Goal: Check status: Check status

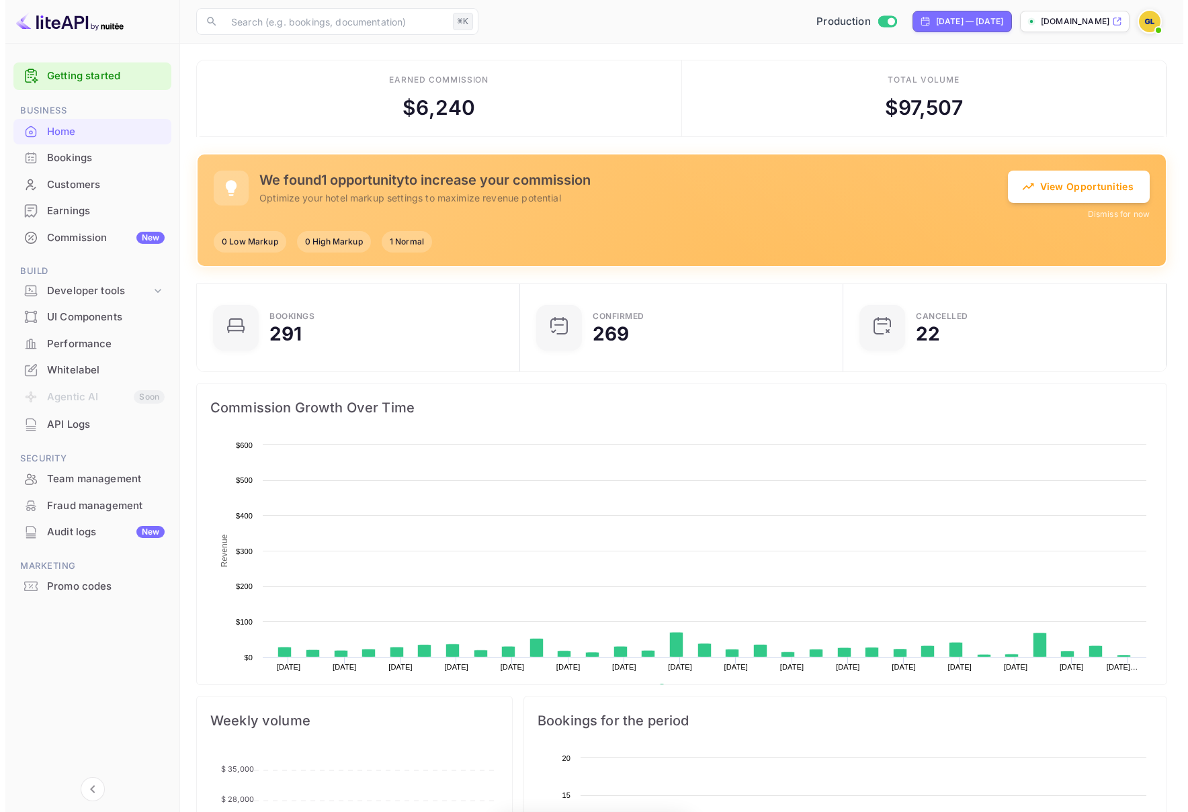
scroll to position [208, 305]
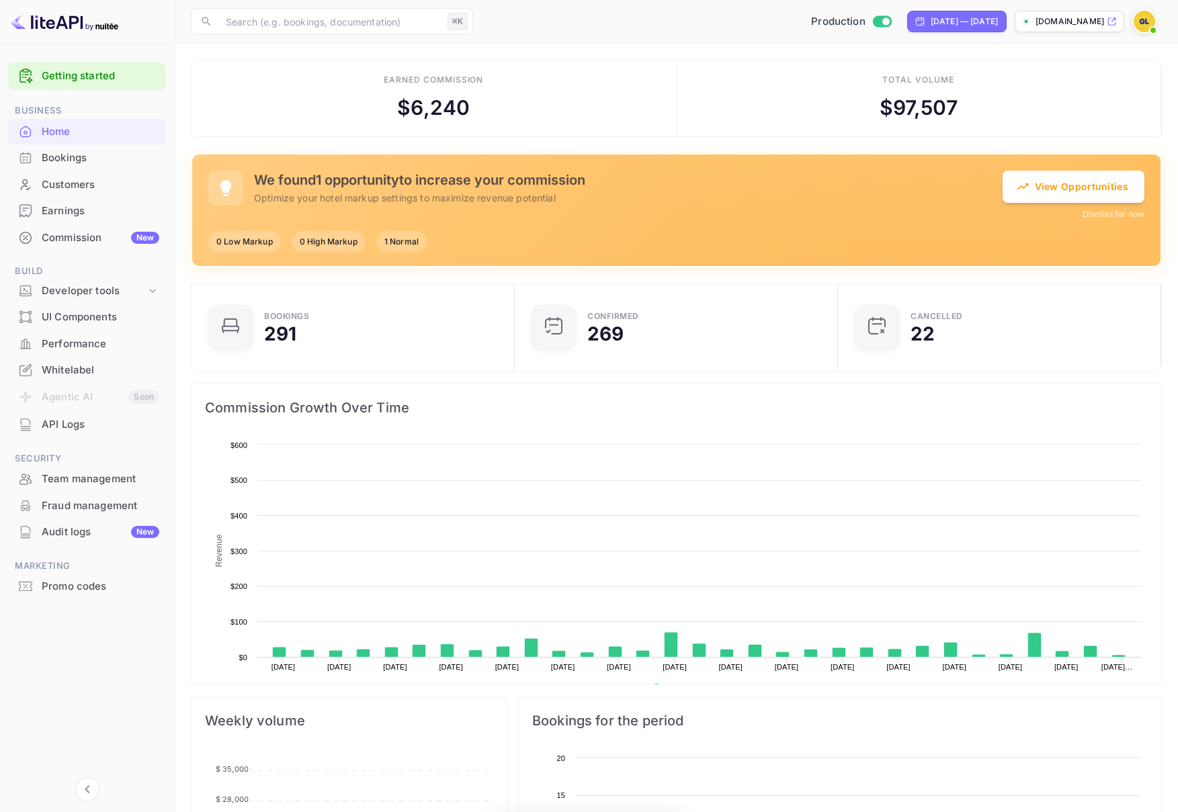
click at [109, 153] on div "Bookings" at bounding box center [101, 158] width 118 height 15
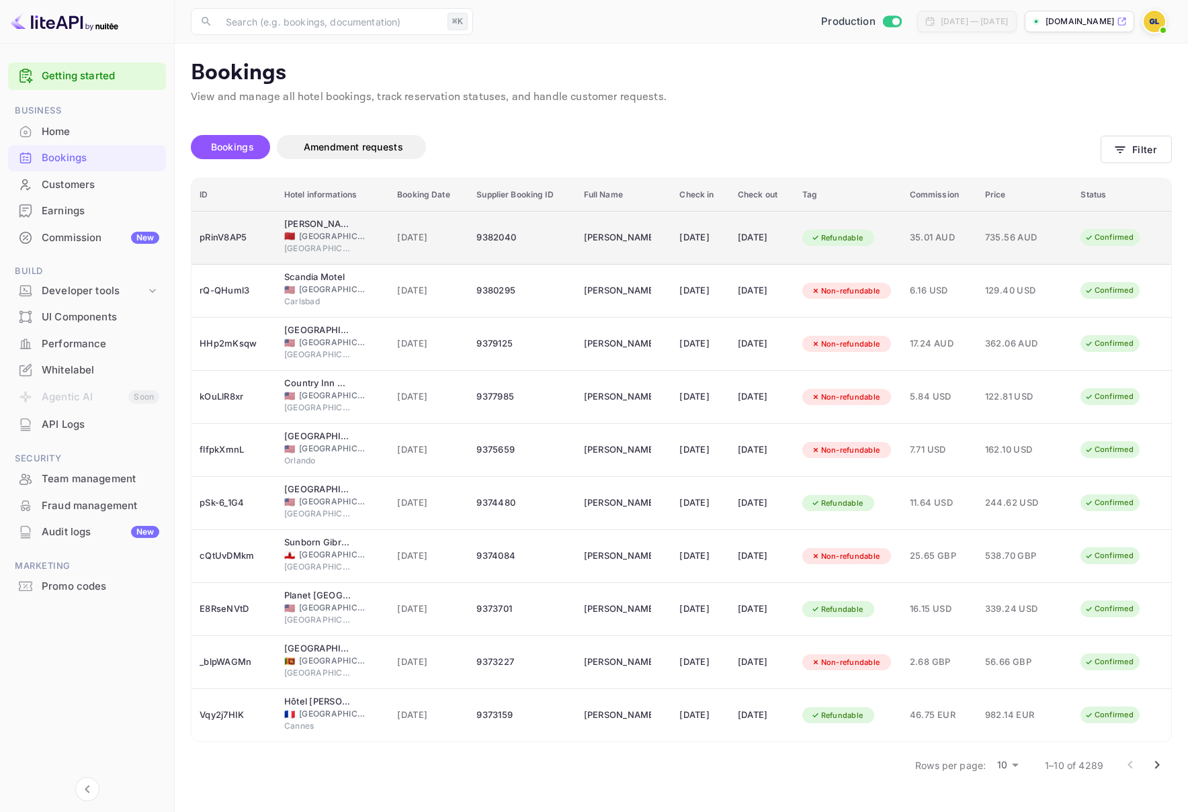
click at [487, 235] on div "9382040" at bounding box center [521, 238] width 91 height 22
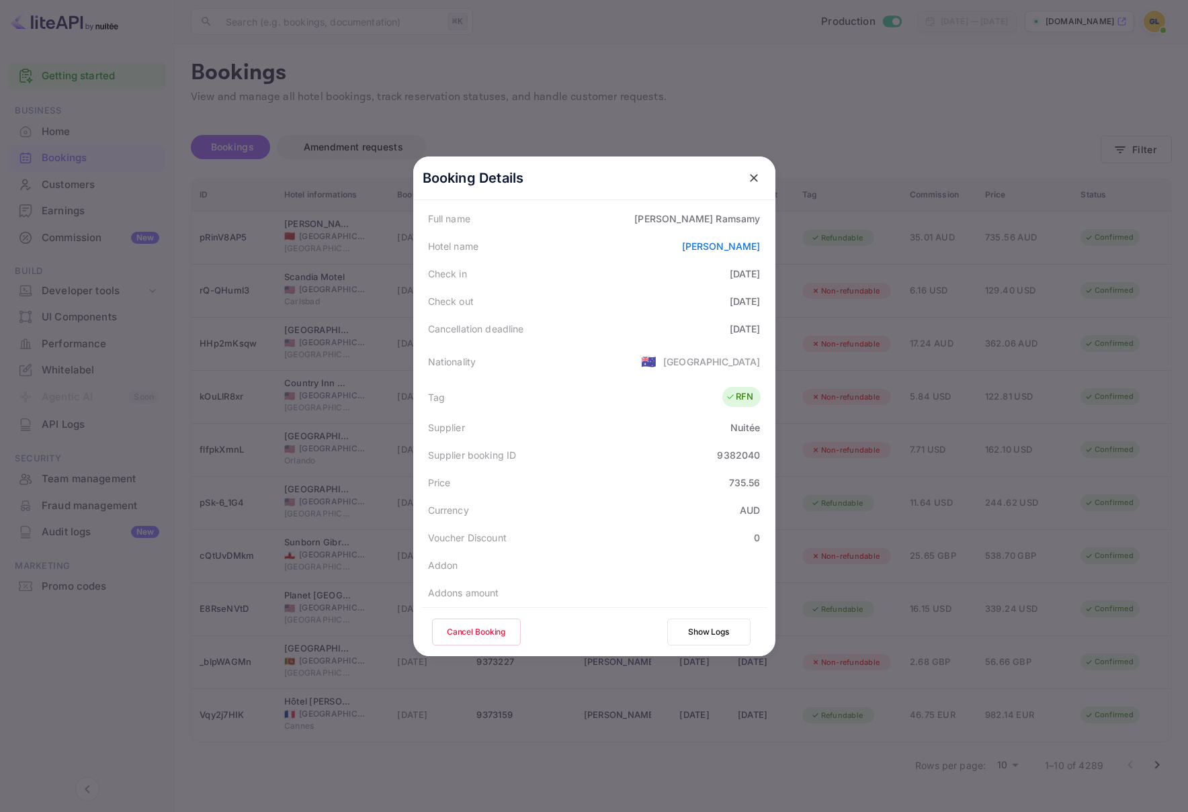
scroll to position [215, 0]
click at [733, 428] on div "9382040" at bounding box center [738, 427] width 43 height 14
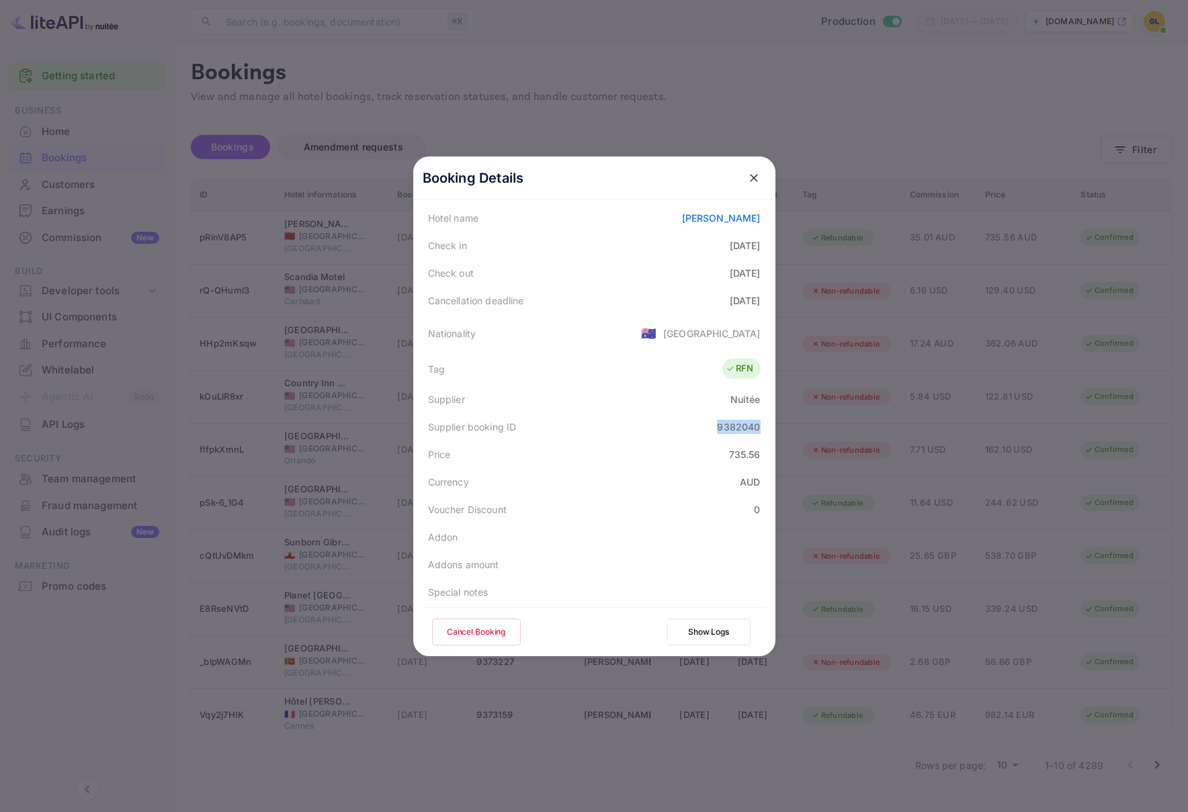
click at [733, 428] on div "9382040" at bounding box center [738, 427] width 43 height 14
copy div "9382040"
click at [796, 69] on div "Booking Details Summary Timeline Message log Status CONFIRMED Booking ID pRinV8…" at bounding box center [594, 406] width 405 height 812
